Goal: Task Accomplishment & Management: Manage account settings

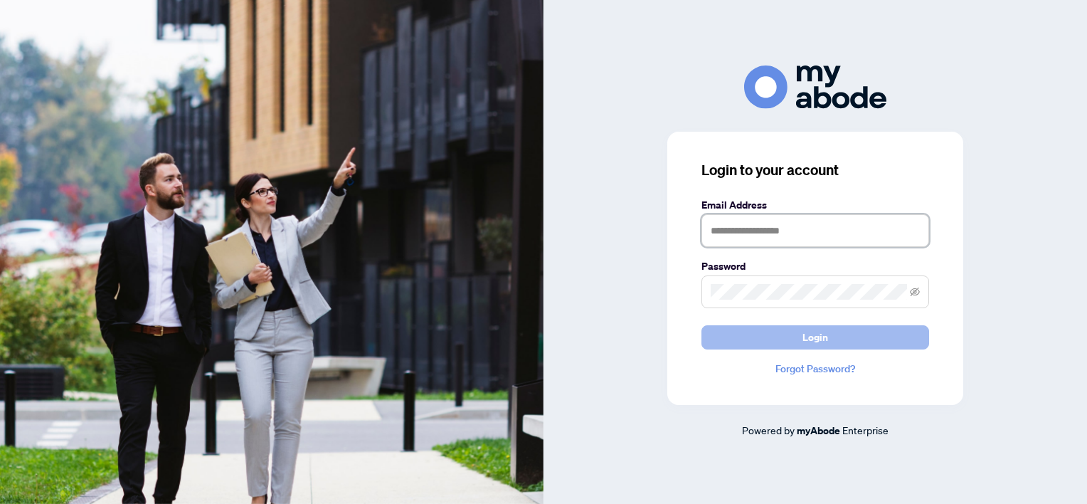
type input "**********"
click at [818, 339] on span "Login" at bounding box center [816, 337] width 26 height 23
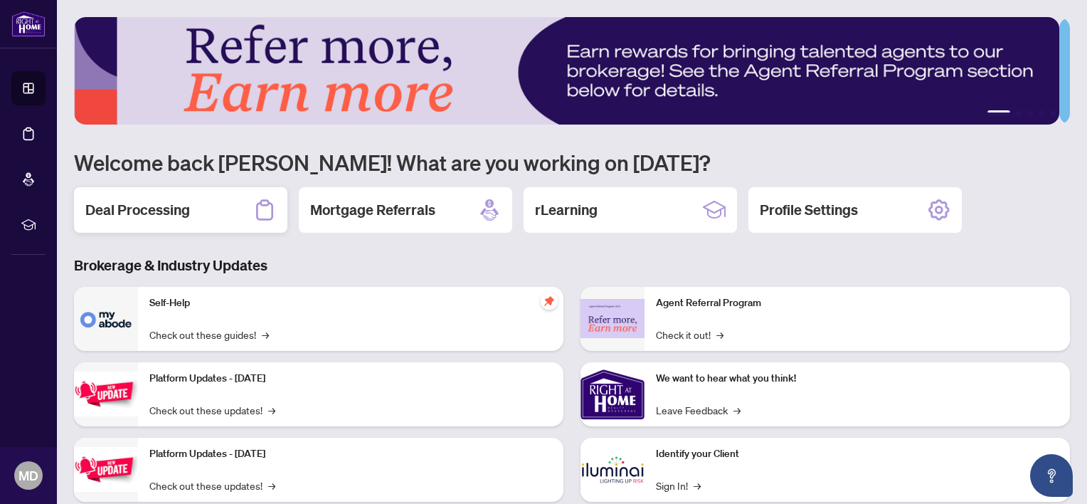
click at [161, 204] on h2 "Deal Processing" at bounding box center [137, 210] width 105 height 20
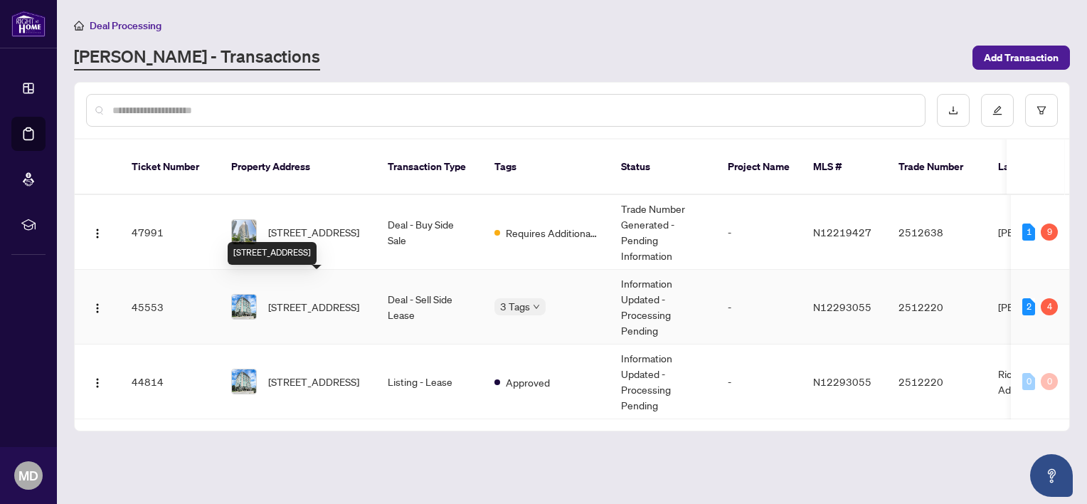
click at [283, 299] on span "[STREET_ADDRESS]" at bounding box center [313, 307] width 91 height 16
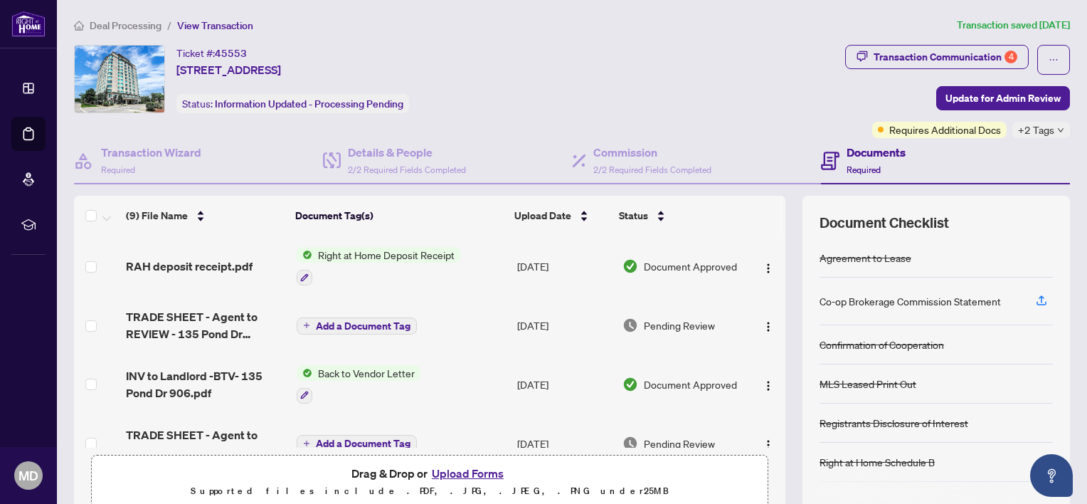
click at [1058, 128] on icon "down" at bounding box center [1061, 130] width 6 height 4
click at [744, 100] on div "Ticket #: 45553 [STREET_ADDRESS] Status: Information Updated - Processing Pendi…" at bounding box center [457, 79] width 766 height 68
click at [1058, 127] on icon "down" at bounding box center [1061, 130] width 7 height 7
click at [643, 111] on div "Ticket #: 45553 [STREET_ADDRESS] Status: Information Updated - Processing Pendi…" at bounding box center [457, 79] width 766 height 68
click at [1053, 134] on div "+2 Tags" at bounding box center [1042, 130] width 58 height 16
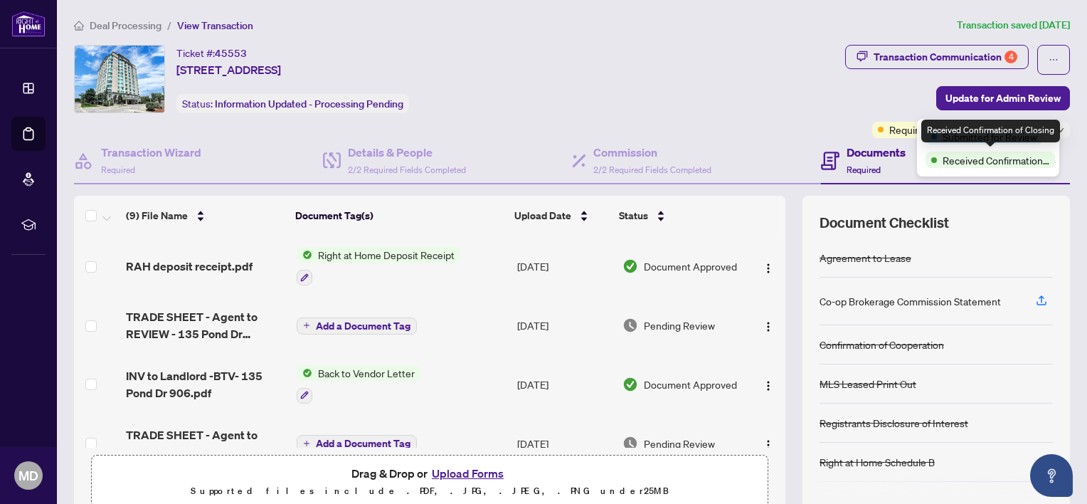
click at [989, 165] on span "Received Confirmation of Closing" at bounding box center [996, 160] width 107 height 16
click at [991, 162] on span "Received Confirmation of Closing" at bounding box center [996, 160] width 107 height 16
click at [764, 109] on div "Ticket #: 45553 [STREET_ADDRESS] Status: Information Updated - Processing Pendi…" at bounding box center [457, 79] width 766 height 68
